Goal: Task Accomplishment & Management: Use online tool/utility

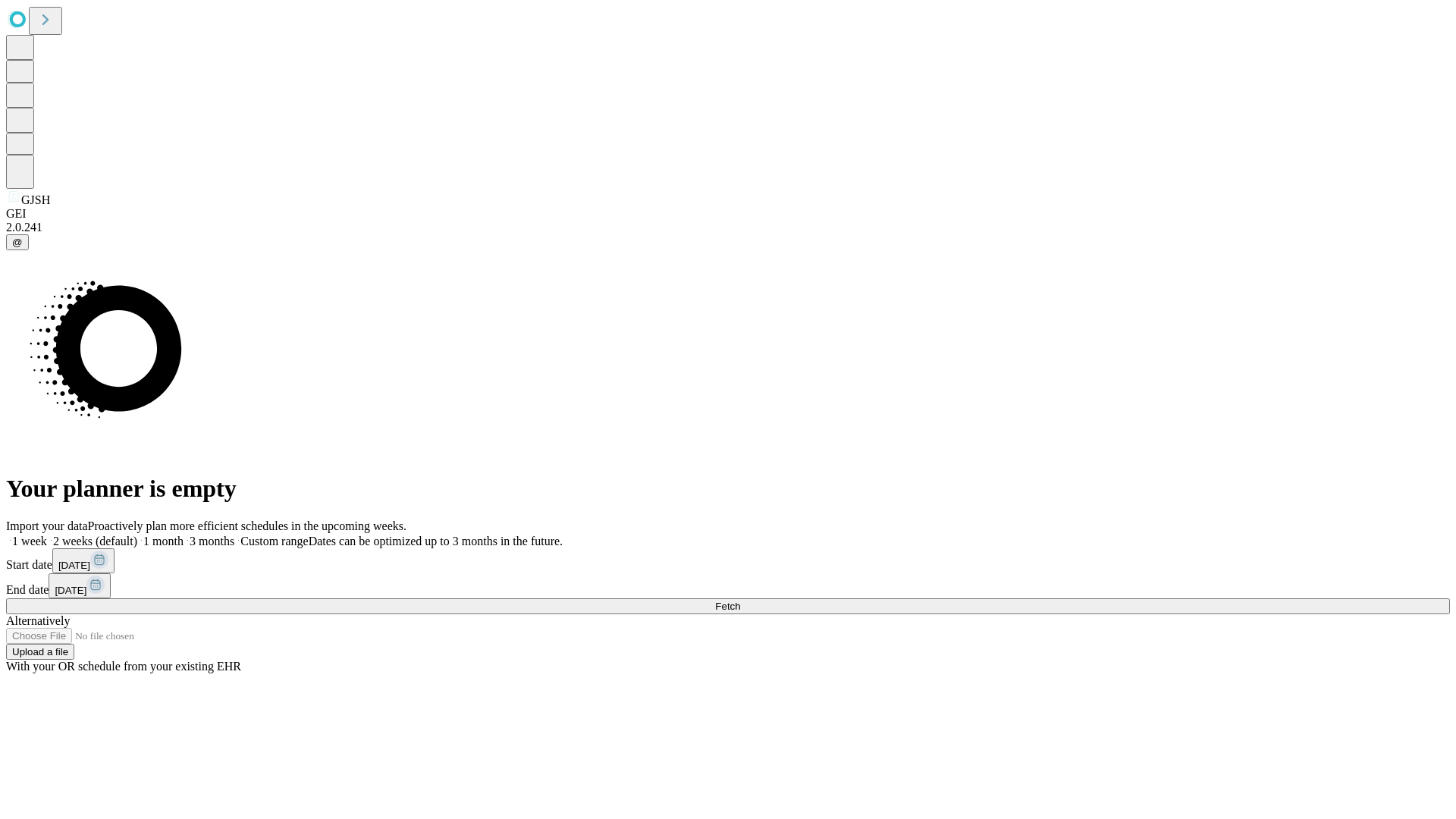
click at [740, 601] on span "Fetch" at bounding box center [728, 606] width 25 height 11
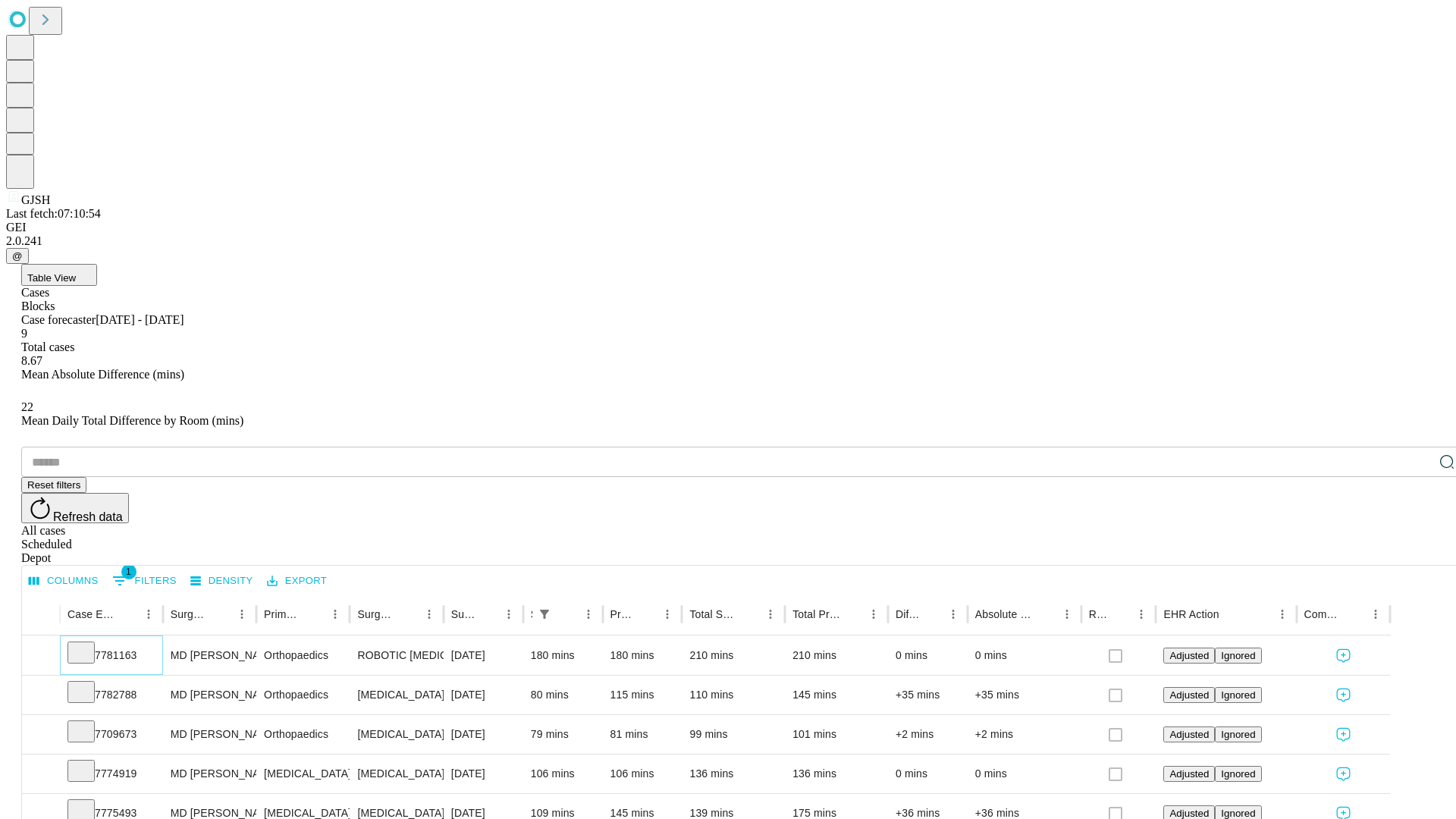
click at [89, 644] on icon at bounding box center [81, 652] width 16 height 16
